Goal: Task Accomplishment & Management: Manage account settings

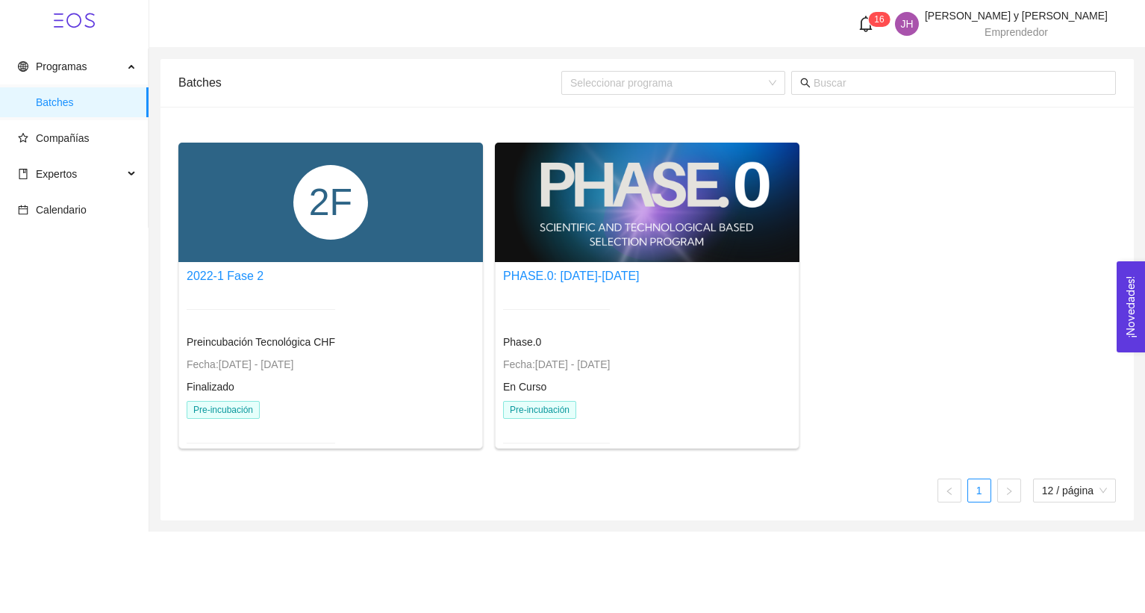
click at [567, 229] on div at bounding box center [647, 202] width 305 height 119
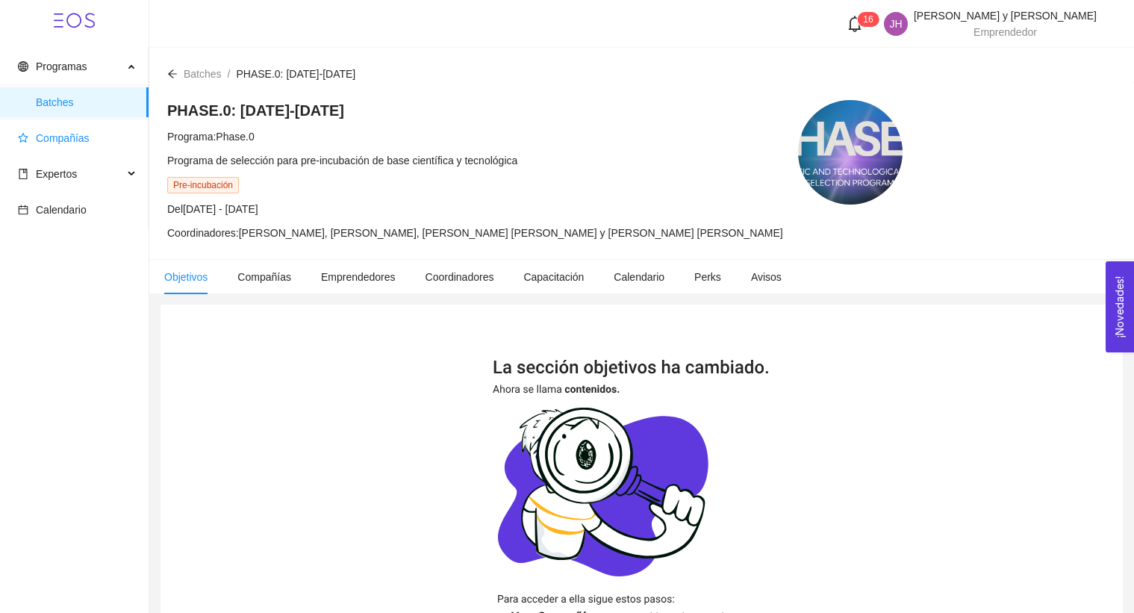
click at [75, 134] on span "Compañías" at bounding box center [63, 138] width 54 height 12
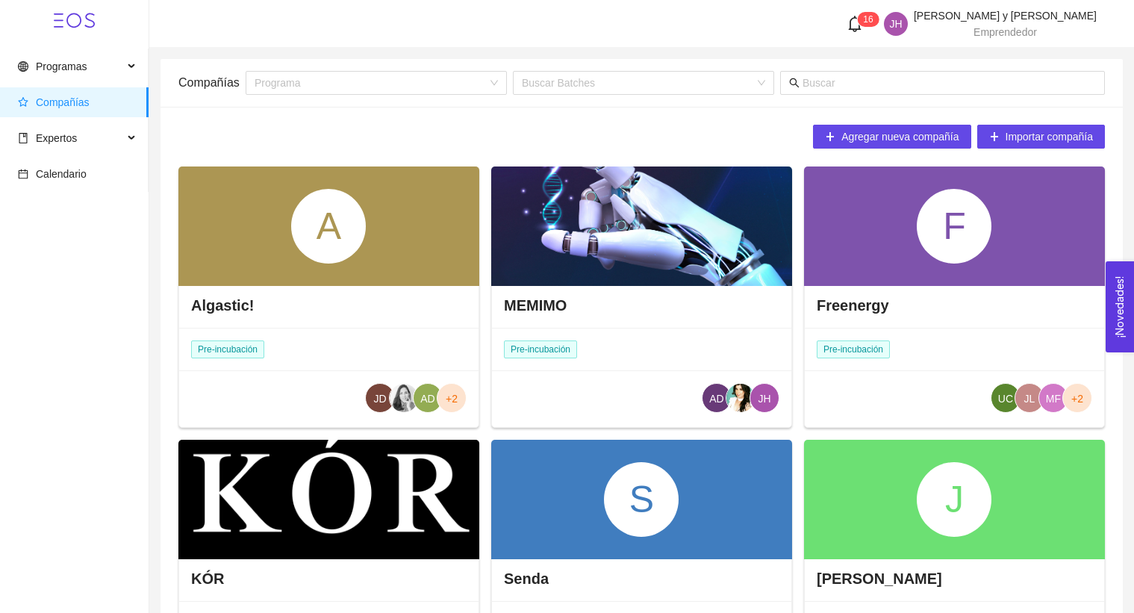
click at [1010, 20] on span "[PERSON_NAME] y [PERSON_NAME]" at bounding box center [1005, 16] width 183 height 12
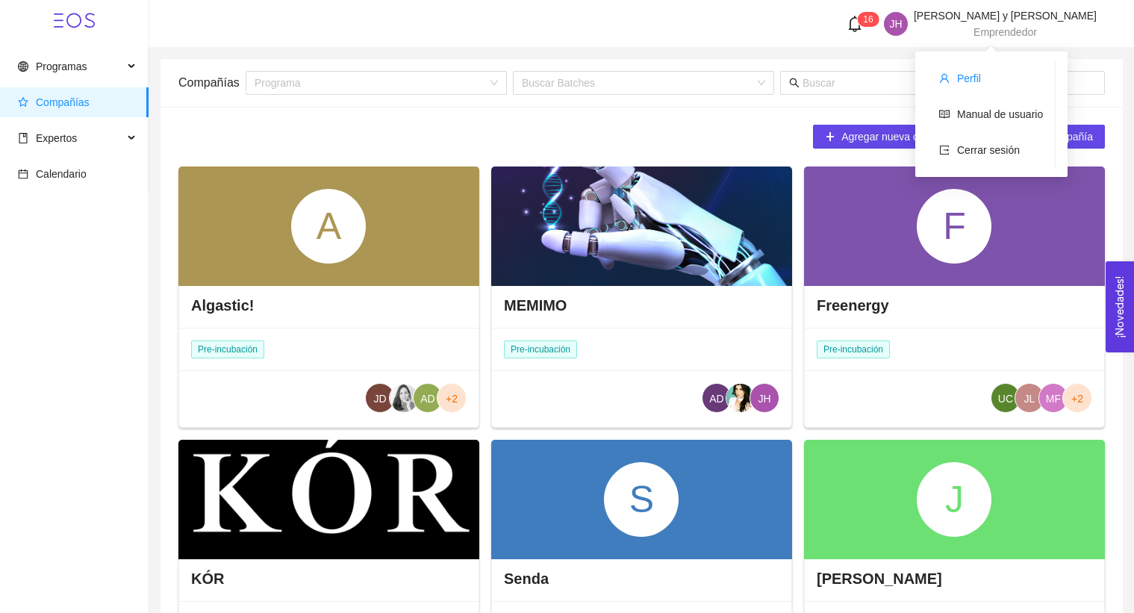
click at [993, 84] on li "Perfil" at bounding box center [991, 78] width 128 height 30
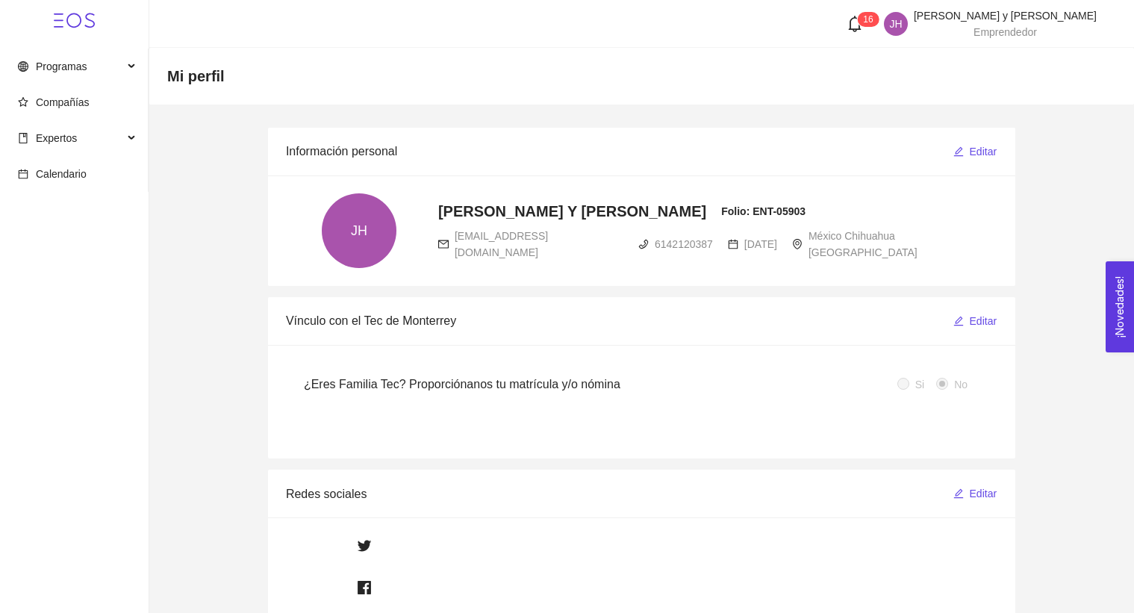
click at [998, 42] on header "1 6 JH [PERSON_NAME] y [PERSON_NAME] Emprendedor" at bounding box center [641, 24] width 984 height 48
